Goal: Transaction & Acquisition: Purchase product/service

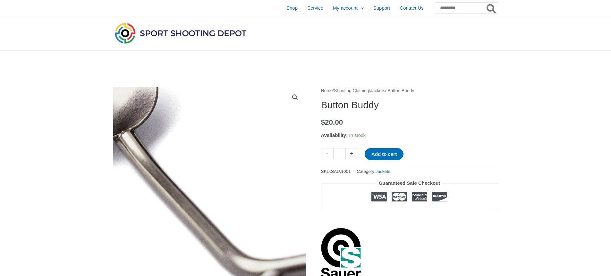
click at [196, 143] on img at bounding box center [225, 227] width 413 height 411
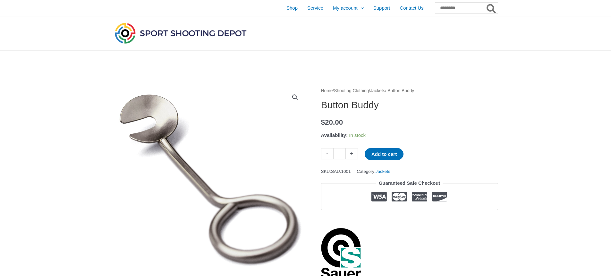
click at [491, 129] on p "$ 20.00" at bounding box center [409, 122] width 177 height 13
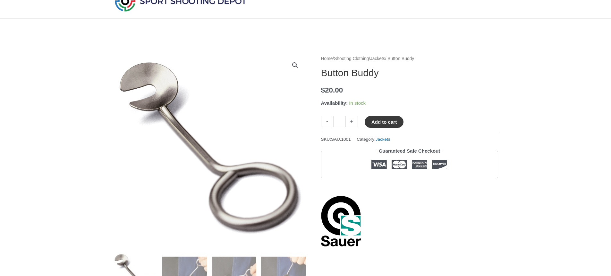
click at [383, 122] on button "Add to cart" at bounding box center [384, 122] width 39 height 12
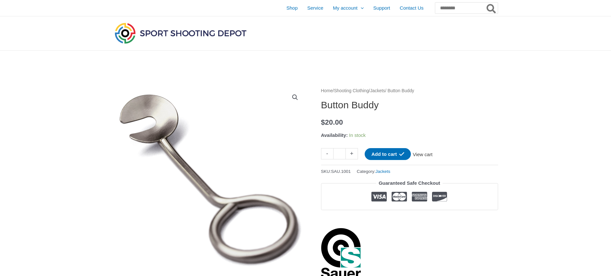
click at [425, 155] on link "View cart" at bounding box center [422, 153] width 23 height 11
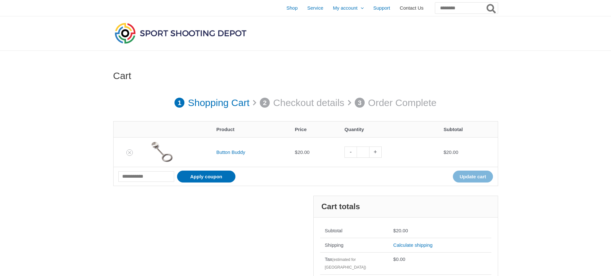
click at [400, 8] on span "Contact Us" at bounding box center [412, 8] width 24 height 16
click at [351, 152] on link "-" at bounding box center [351, 151] width 12 height 11
type input "*"
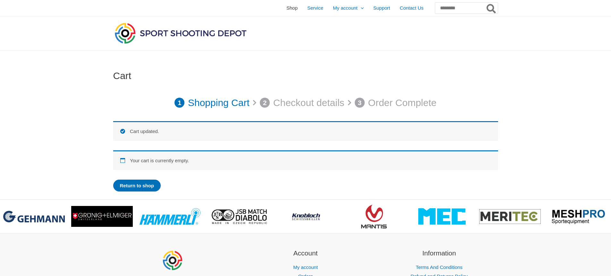
click at [287, 9] on span "Shop" at bounding box center [292, 8] width 11 height 16
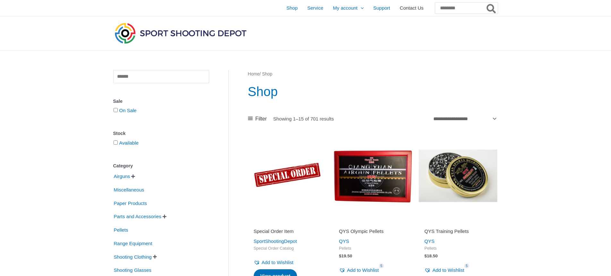
click at [400, 10] on span "Contact Us" at bounding box center [412, 8] width 24 height 16
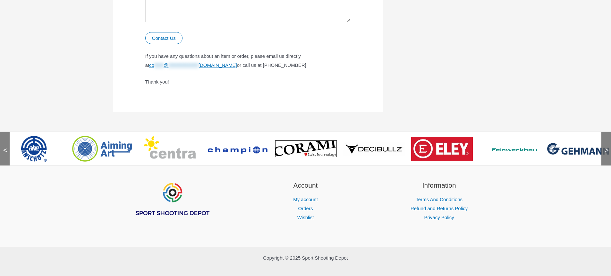
scroll to position [435, 0]
